Goal: Task Accomplishment & Management: Use online tool/utility

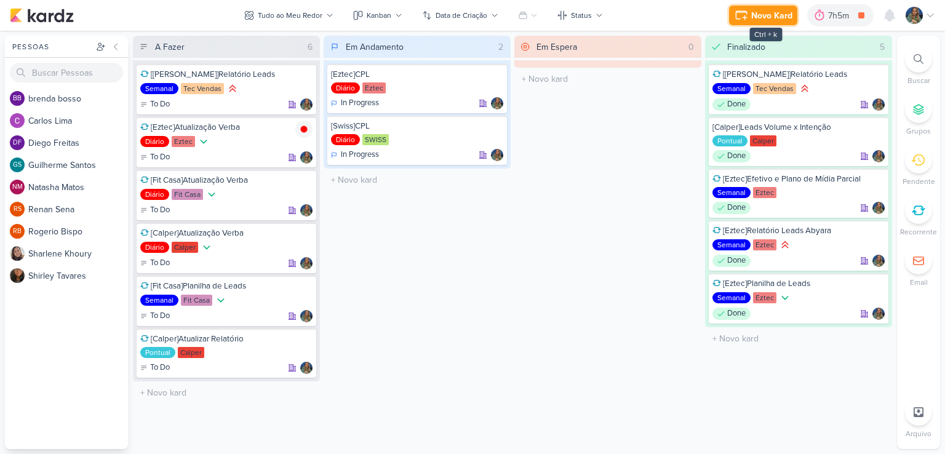
click at [753, 20] on div "Novo Kard" at bounding box center [771, 15] width 41 height 13
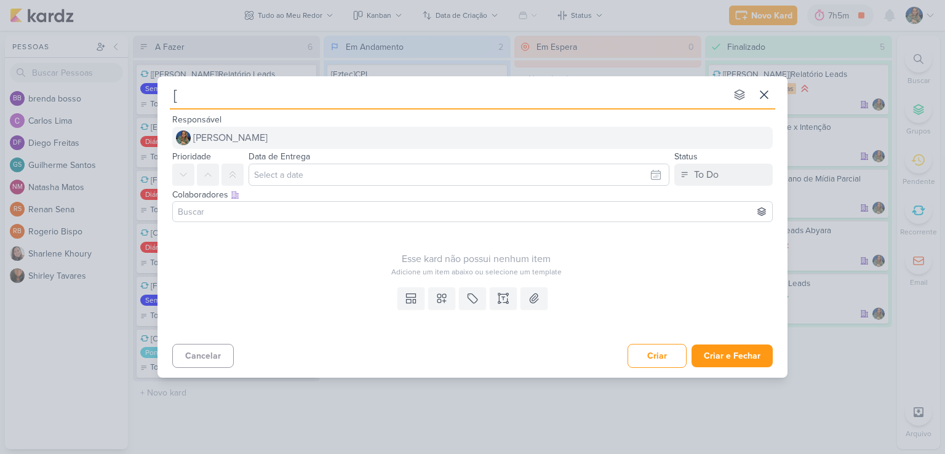
type input "[E"
type input "[Eztec"
type input "[Eztec]"
type input "[Eztec]Cria"
type input "[Eztec]Criar"
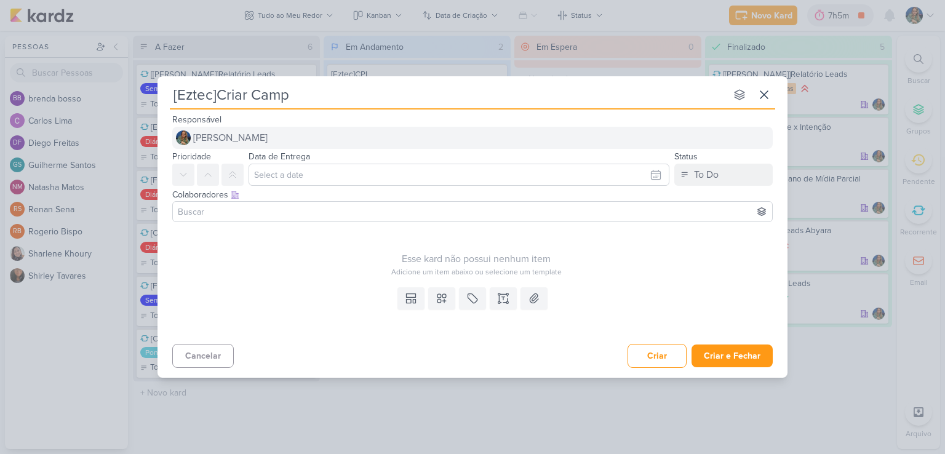
type input "[Eztec]Criar Campa"
type input "[Eztec]Criar Campanha"
type input "[Eztec]Criar Campanha Deman"
type input "[Eztec]Criar Campanha Demand"
type input "[Eztec]Criar Campanha Demand Gen"
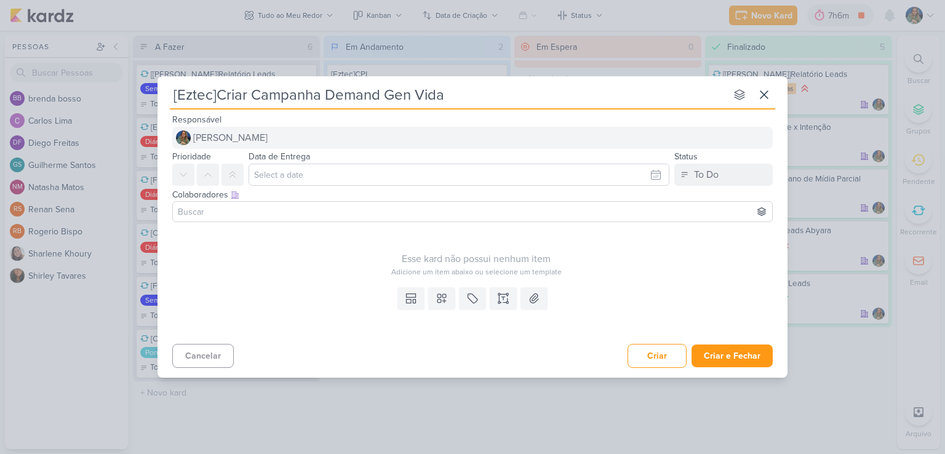
type input "[Eztec]Criar Campanha Demand Gen Vida"
type input "[Eztec]Criar Campanha Demand Gen Danton me"
type input "[Eztec]Criar Campanha Demand Gen Danton m"
type input "[Eztec]Criar Campanha Demand Gen [PERSON_NAME]"
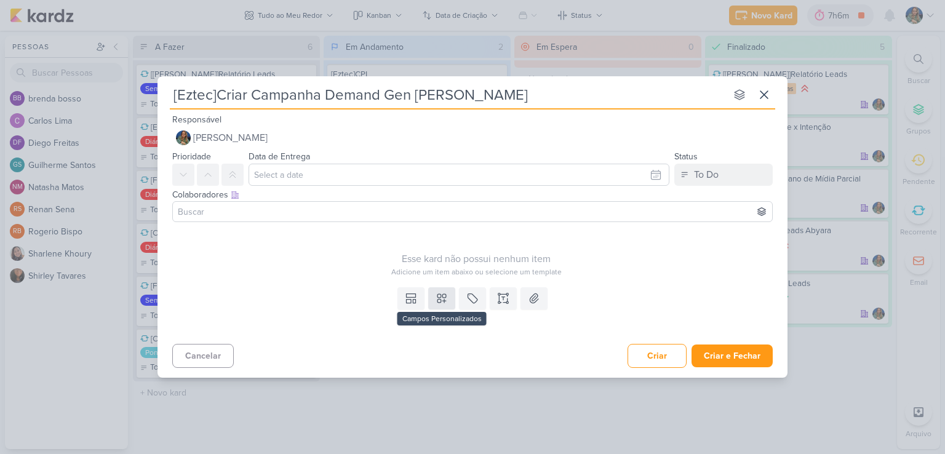
type input "[Eztec]Criar Campanha Demand Gen [PERSON_NAME]"
click at [437, 299] on icon at bounding box center [441, 298] width 9 height 9
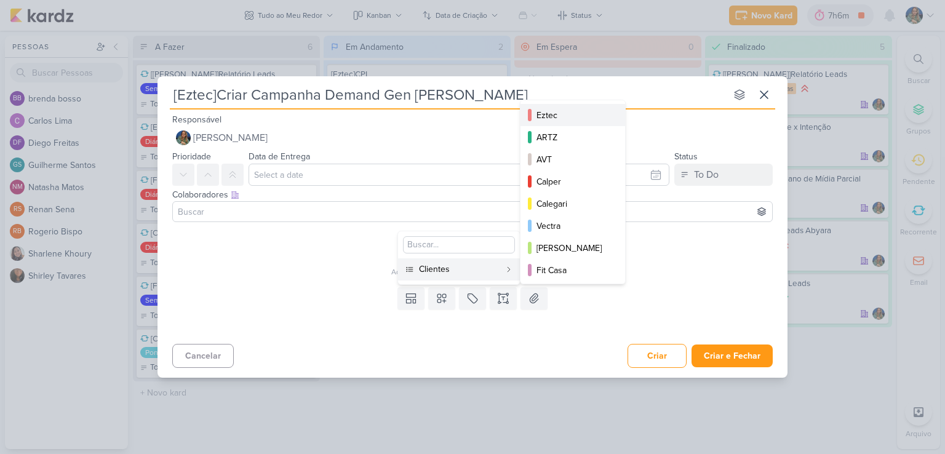
click at [545, 119] on div "Eztec" at bounding box center [574, 115] width 74 height 13
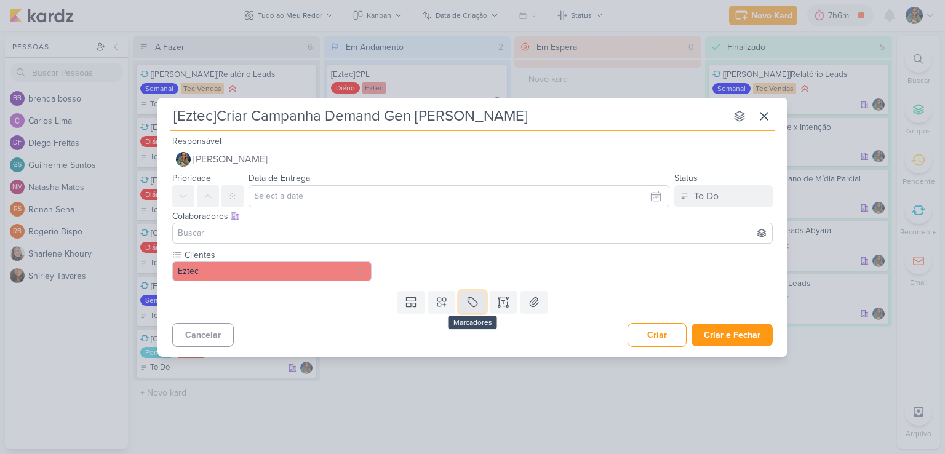
click at [474, 302] on icon at bounding box center [472, 302] width 12 height 12
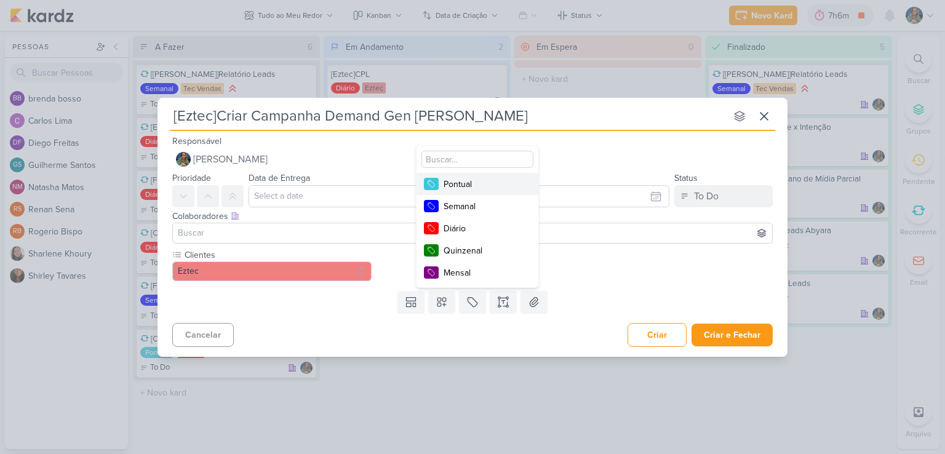
click at [480, 194] on button "Pontual" at bounding box center [478, 184] width 122 height 22
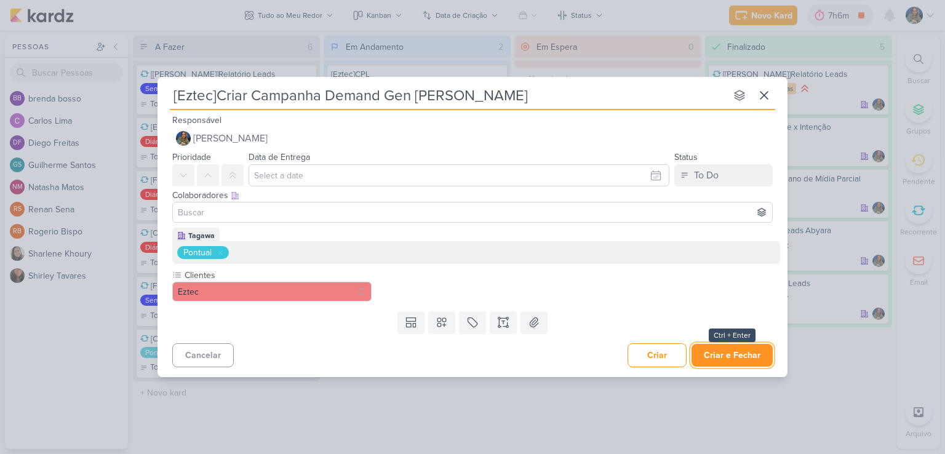
click at [714, 351] on button "Criar e Fechar" at bounding box center [732, 355] width 81 height 23
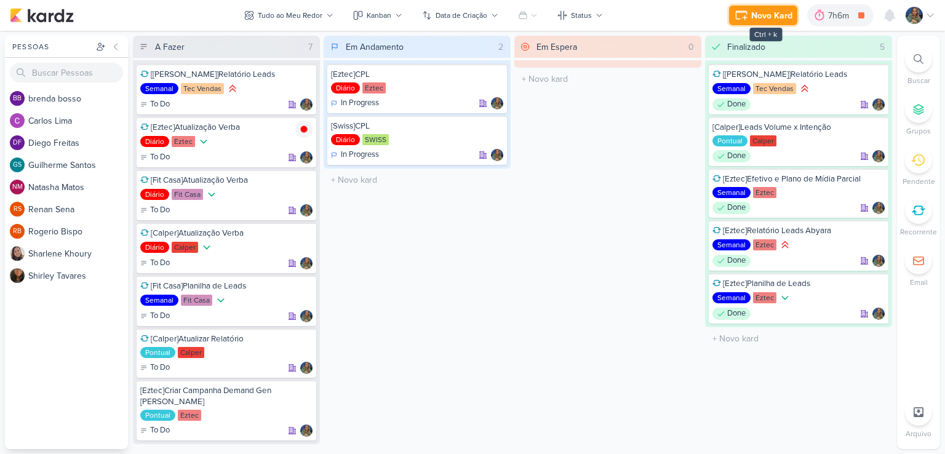
click at [744, 17] on icon at bounding box center [745, 17] width 4 height 4
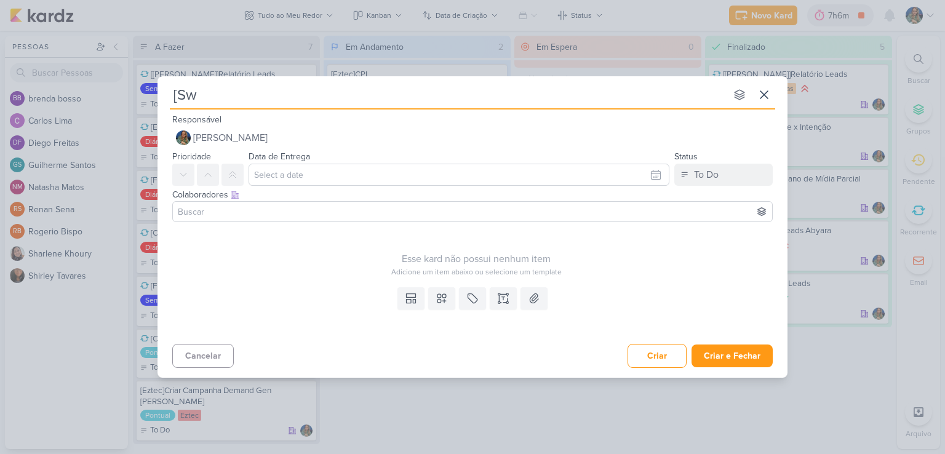
type input "[Swi"
type input "[Swiss"
type input "[[GEOGRAPHIC_DATA]]"
type input "[Swiss]Criar C"
type input "[Swiss]Criar Campanha"
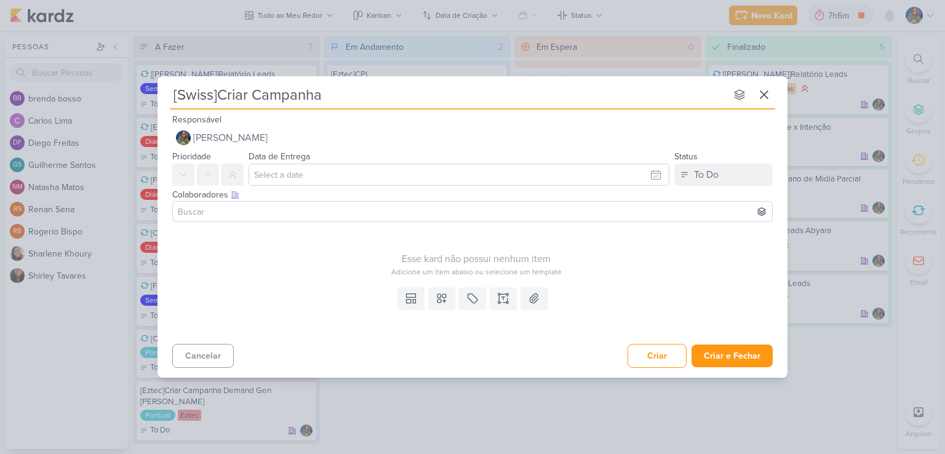
type input "[Swiss]Criar Campanha"
type input "[Swiss]Criar Campanha CTWA"
type input "[Swiss]Criar Campanha CTWA Blumenau"
click at [437, 303] on icon at bounding box center [442, 298] width 12 height 12
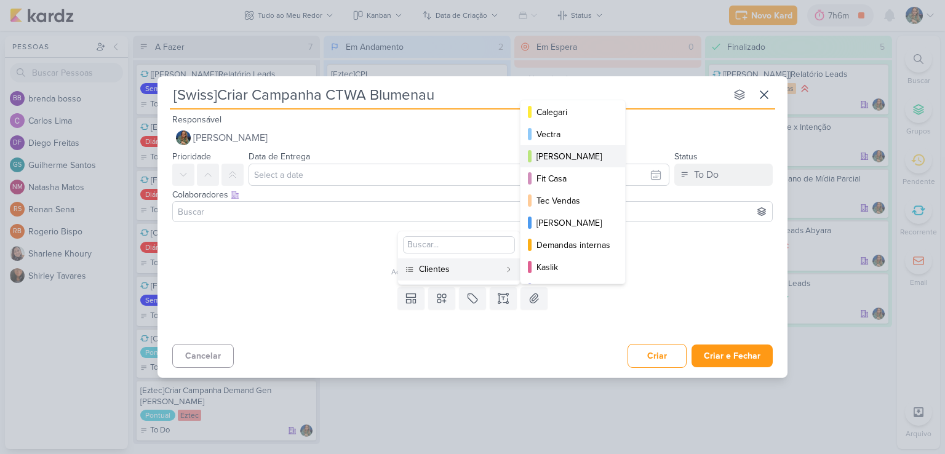
scroll to position [178, 0]
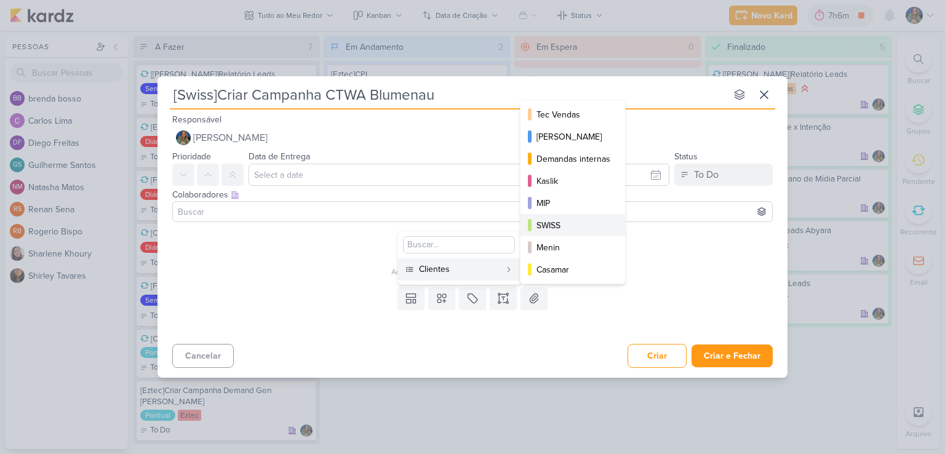
click at [556, 225] on div "SWISS" at bounding box center [574, 225] width 74 height 13
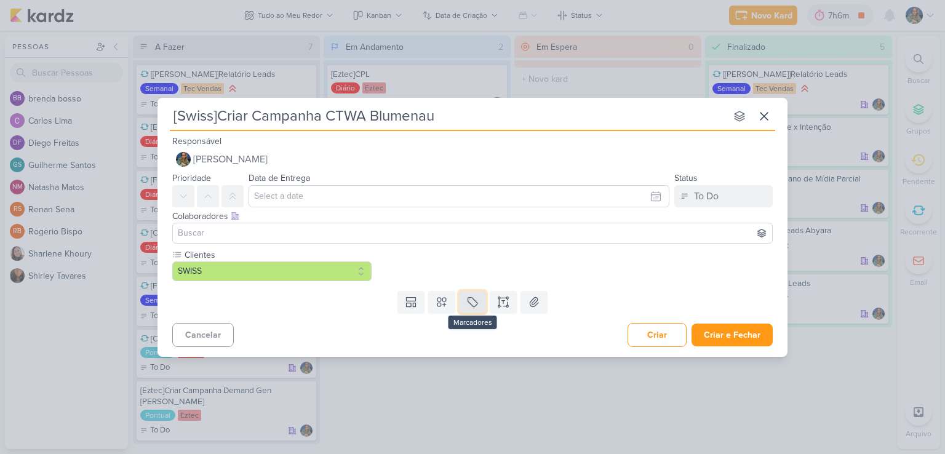
click at [470, 303] on icon at bounding box center [472, 301] width 9 height 9
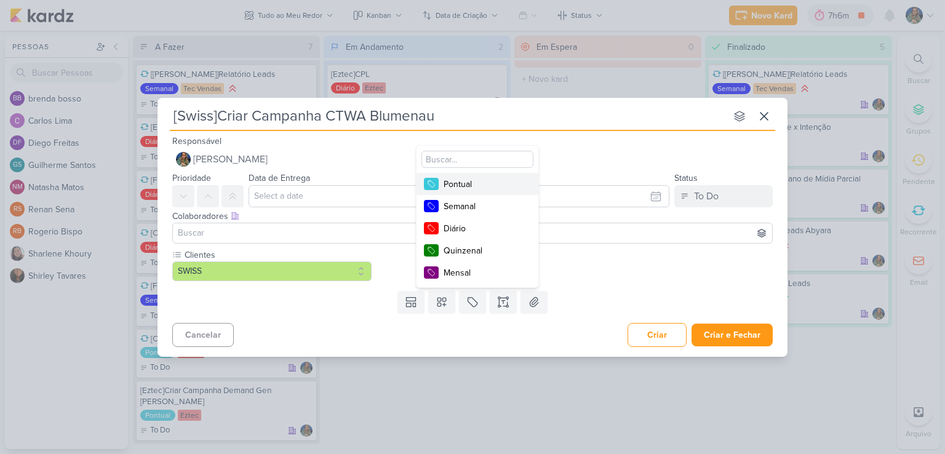
click at [468, 182] on div "Pontual" at bounding box center [484, 184] width 80 height 13
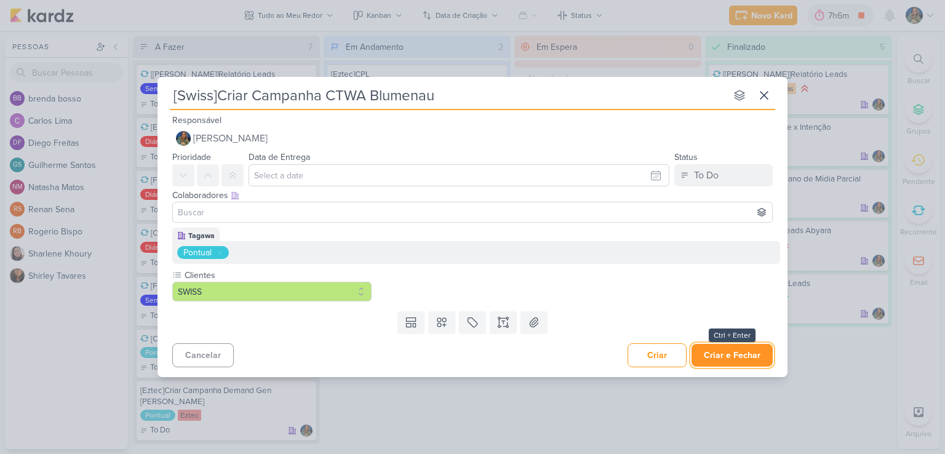
click at [714, 357] on button "Criar e Fechar" at bounding box center [732, 355] width 81 height 23
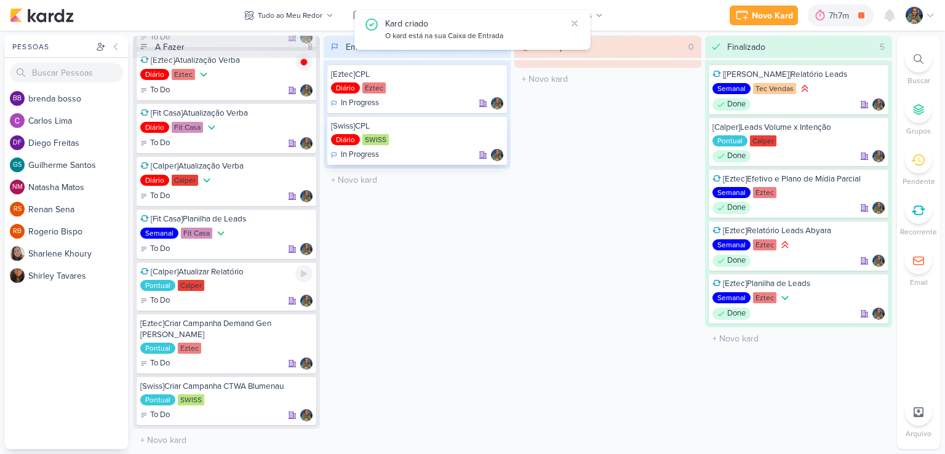
scroll to position [0, 0]
